Goal: Check status: Check status

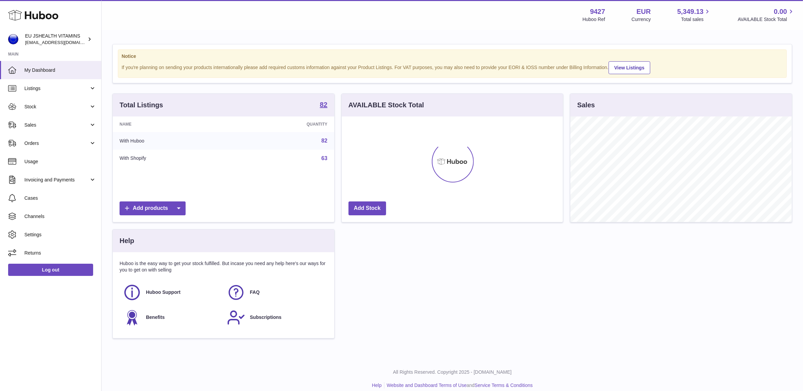
scroll to position [105, 221]
click at [61, 125] on span "Sales" at bounding box center [56, 125] width 65 height 6
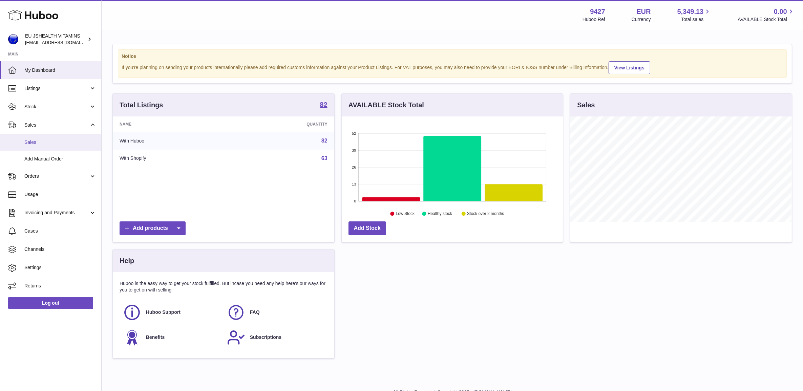
click at [58, 140] on span "Sales" at bounding box center [60, 142] width 72 height 6
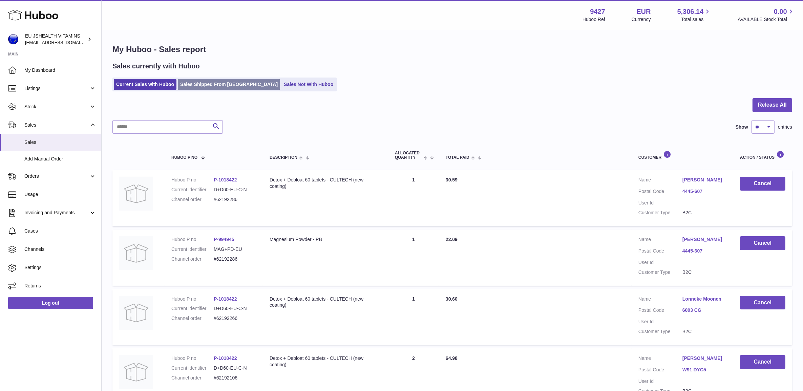
click at [232, 80] on link "Sales Shipped From Huboo" at bounding box center [229, 84] width 102 height 11
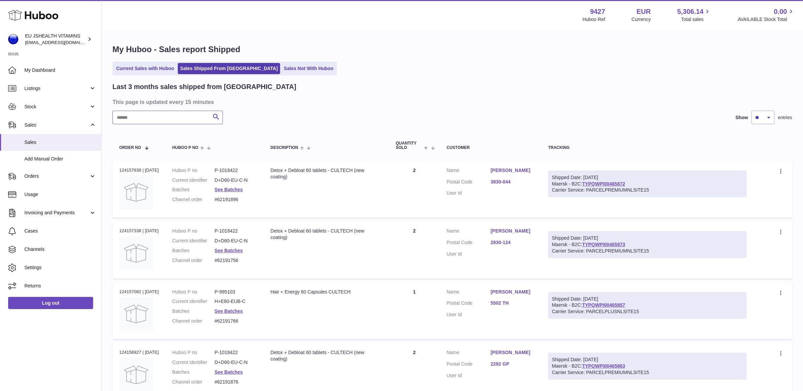
click at [188, 114] on input "text" at bounding box center [167, 118] width 110 height 14
type input "*******"
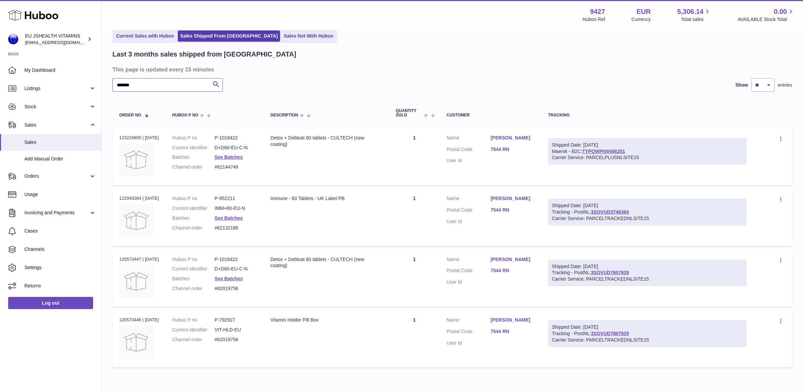
scroll to position [66, 0]
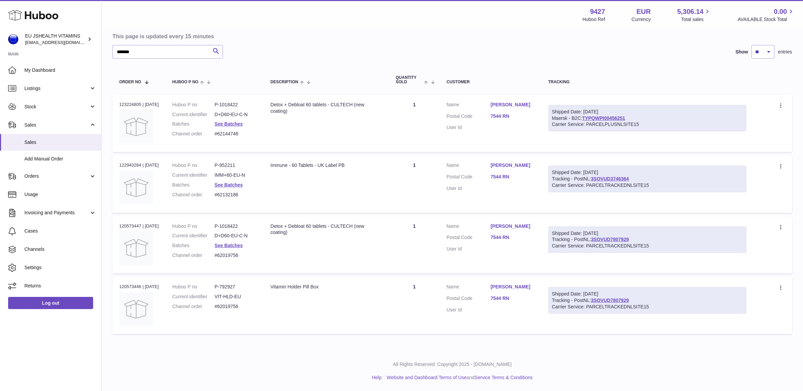
click at [229, 196] on dd "#62132186" at bounding box center [236, 195] width 42 height 6
copy tr "#62132186 Description"
click at [234, 168] on dl "Huboo P no P-952211 Current identifier IMM+60-EU-N Batches See Batches Channel …" at bounding box center [214, 181] width 85 height 39
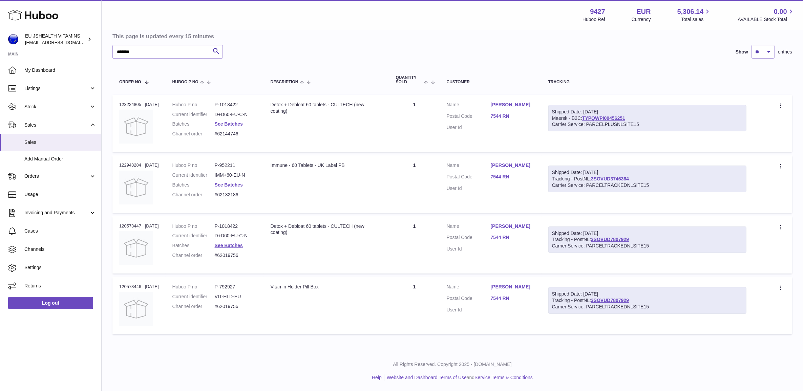
click at [232, 163] on dd "P-952211" at bounding box center [236, 165] width 42 height 6
copy dl "P-952211"
click at [131, 168] on div "Order no 122943284 | 16th Aug" at bounding box center [139, 165] width 40 height 6
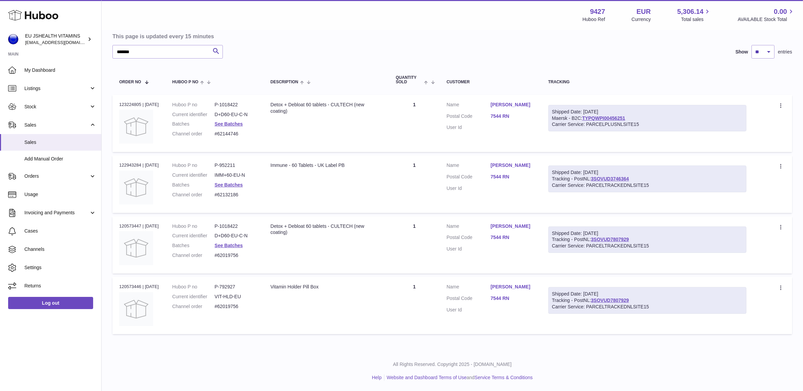
click at [131, 168] on div "Order no 122943284 | 16th Aug" at bounding box center [139, 165] width 40 height 6
copy div "122943284"
